Goal: Information Seeking & Learning: Learn about a topic

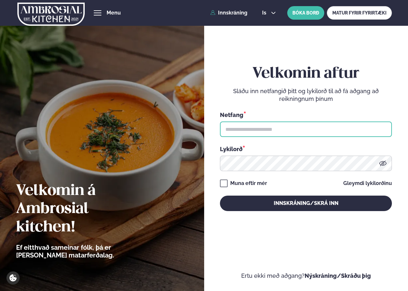
drag, startPoint x: 0, startPoint y: 0, endPoint x: 244, endPoint y: 134, distance: 278.2
click at [244, 133] on input "text" at bounding box center [306, 129] width 172 height 15
type input "**********"
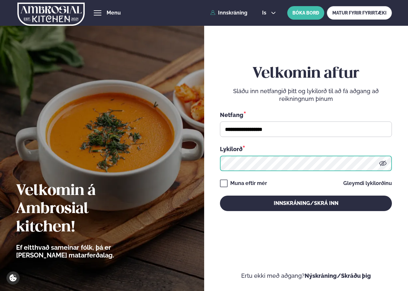
click at [220, 196] on button "Innskráning/Skrá inn" at bounding box center [306, 203] width 172 height 15
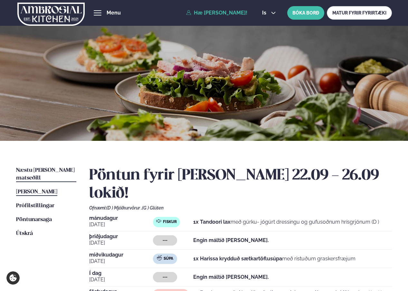
click at [29, 169] on span "Næstu [PERSON_NAME] matseðill" at bounding box center [45, 174] width 59 height 13
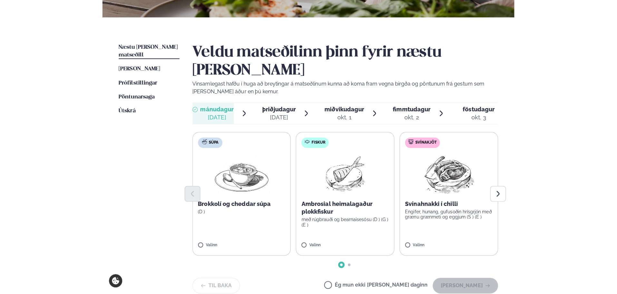
scroll to position [161, 0]
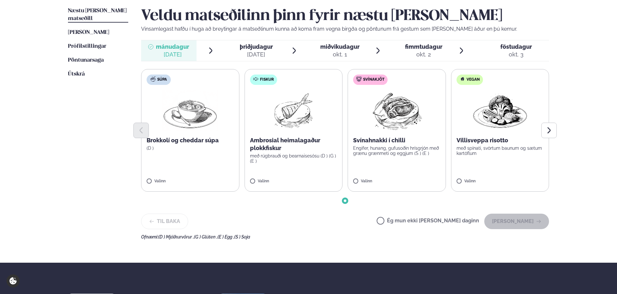
click at [273, 47] on span "þriðjudagur" at bounding box center [256, 46] width 33 height 7
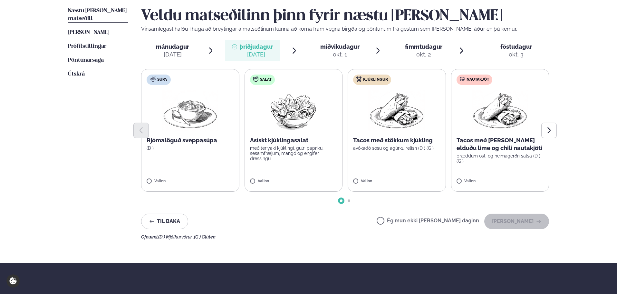
click at [338, 51] on div "okt. 1" at bounding box center [339, 55] width 39 height 8
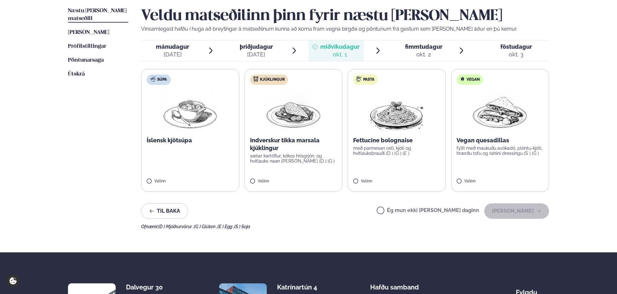
click at [408, 49] on span "fimmtudagur" at bounding box center [423, 46] width 37 height 7
